Goal: Task Accomplishment & Management: Manage account settings

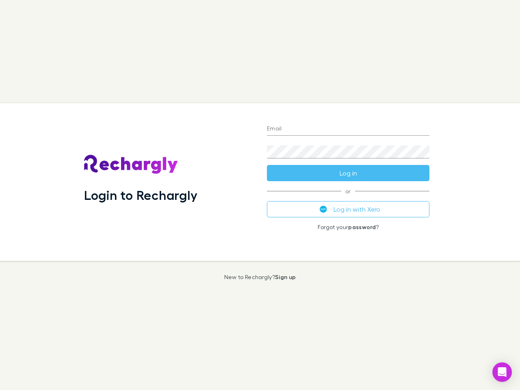
click at [260, 195] on div "Login to Rechargly" at bounding box center [169, 182] width 183 height 158
click at [348, 129] on input "Email" at bounding box center [348, 129] width 162 height 13
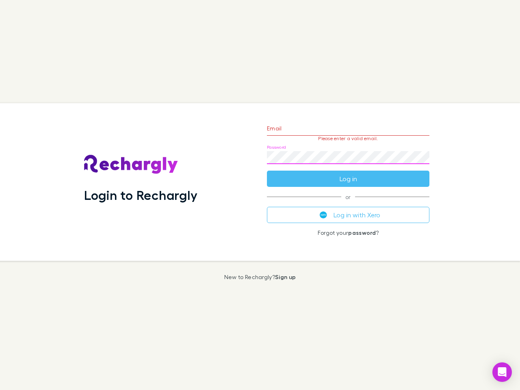
click at [348, 173] on form "Email Please enter a valid email. Password Log in" at bounding box center [348, 151] width 162 height 71
click at [348, 209] on div "Email Please enter a valid email. Password Log in or Log in with Xero Forgot yo…" at bounding box center [347, 182] width 175 height 158
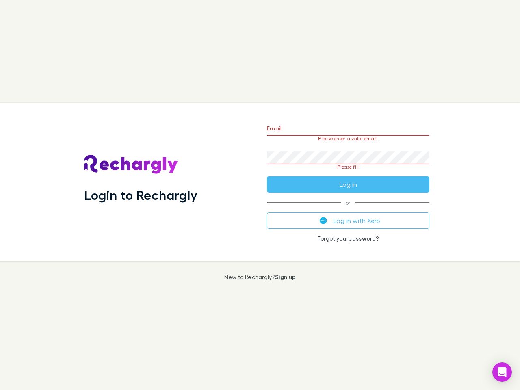
click at [502, 372] on icon "Open Intercom Messenger" at bounding box center [502, 372] width 9 height 10
